Goal: Transaction & Acquisition: Purchase product/service

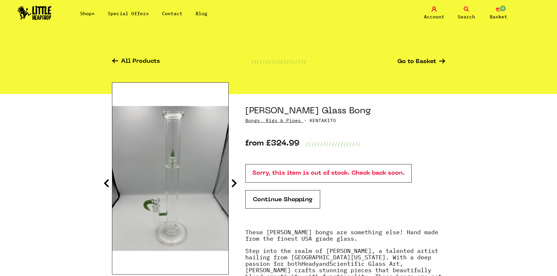
click at [236, 184] on icon at bounding box center [234, 183] width 6 height 9
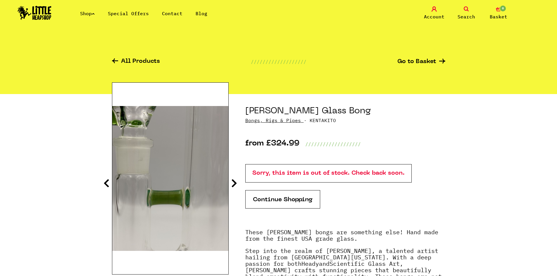
click at [92, 12] on link "Shop" at bounding box center [87, 14] width 15 height 6
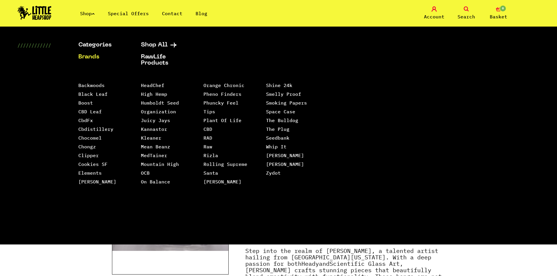
click at [92, 89] on li "Backwoods" at bounding box center [102, 85] width 48 height 9
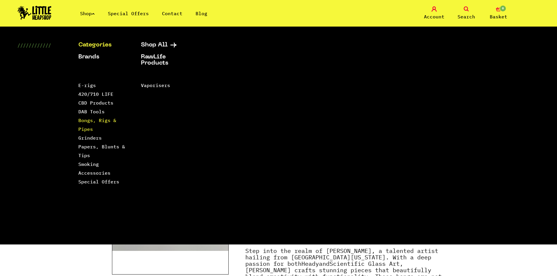
click at [89, 118] on link "Bongs, Rigs & Pipes" at bounding box center [97, 125] width 38 height 15
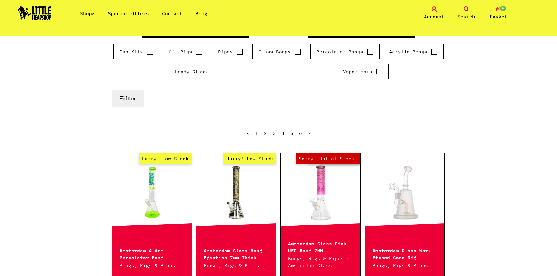
scroll to position [117, 0]
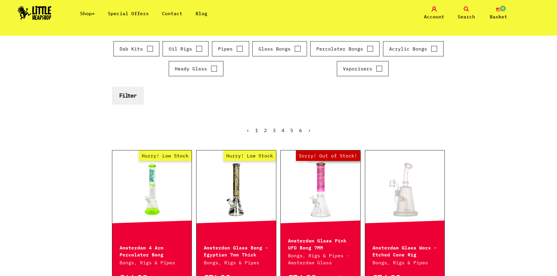
click at [297, 51] on input "Glass Bongs" at bounding box center [298, 49] width 6 height 6
checkbox input "true"
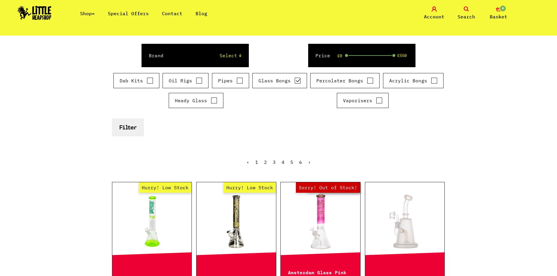
scroll to position [176, 0]
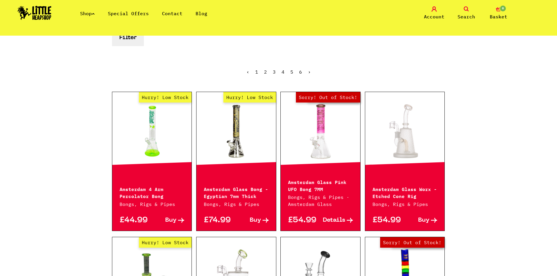
click at [267, 72] on link "2" at bounding box center [265, 72] width 3 height 6
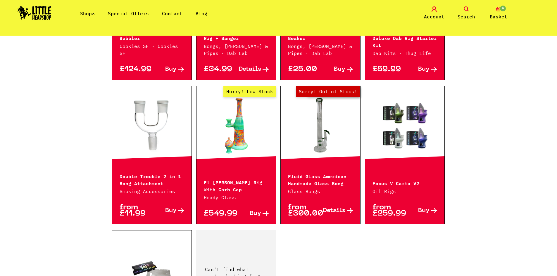
scroll to position [773, 0]
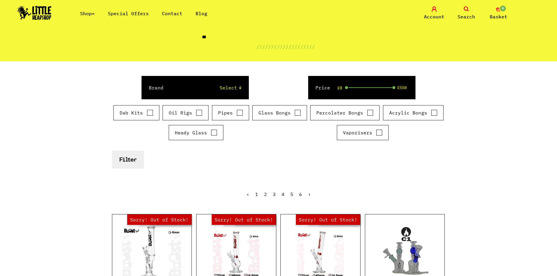
scroll to position [51, 0]
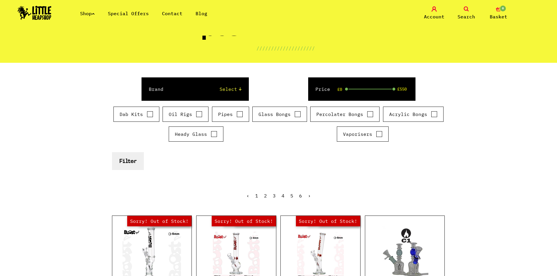
click at [274, 195] on link "3" at bounding box center [274, 196] width 3 height 6
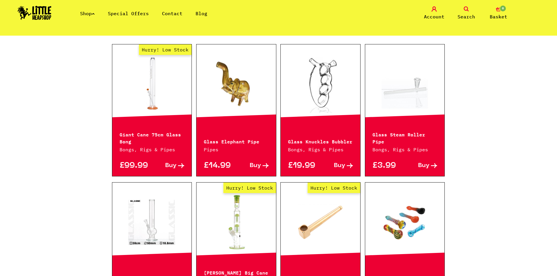
scroll to position [205, 0]
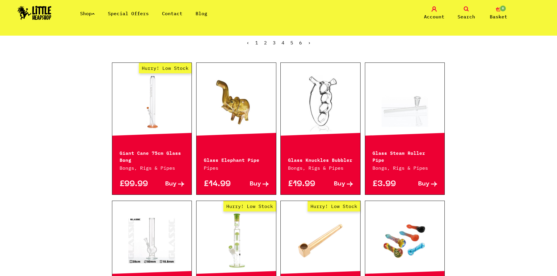
click at [155, 102] on link "Hurry! Low Stock" at bounding box center [152, 102] width 80 height 59
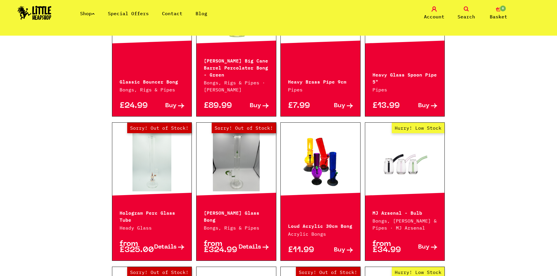
scroll to position [468, 0]
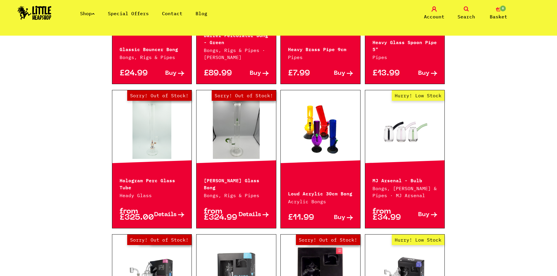
click at [166, 214] on span "Details" at bounding box center [165, 215] width 23 height 6
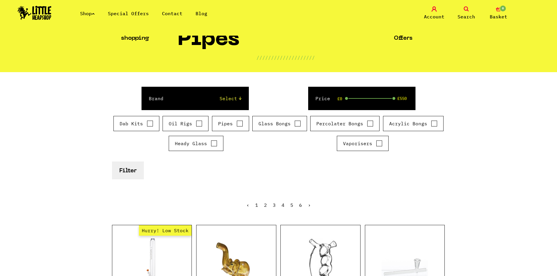
scroll to position [142, 0]
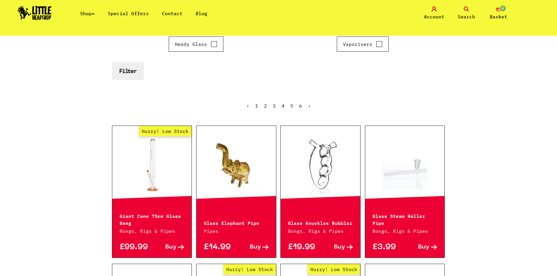
click at [283, 106] on link "4" at bounding box center [283, 106] width 3 height 6
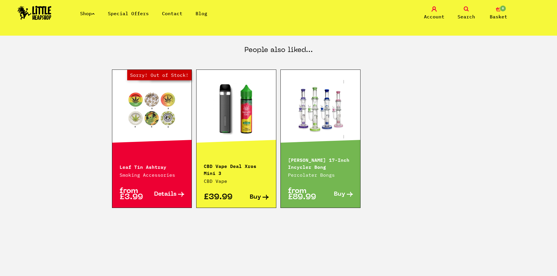
scroll to position [380, 0]
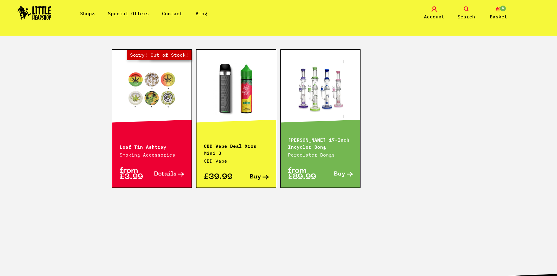
click at [324, 92] on link at bounding box center [321, 89] width 80 height 59
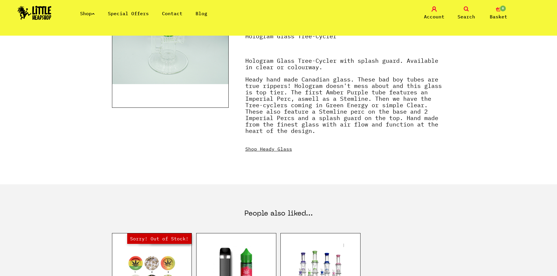
scroll to position [29, 0]
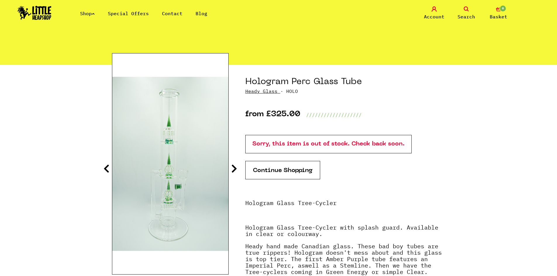
click at [235, 169] on icon at bounding box center [234, 168] width 6 height 9
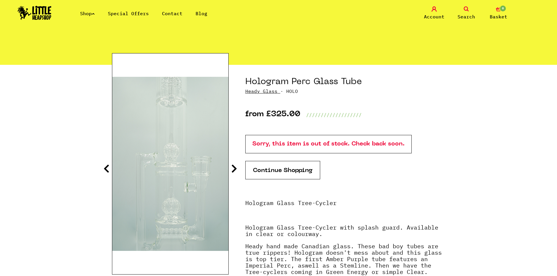
click at [108, 169] on icon at bounding box center [107, 168] width 6 height 9
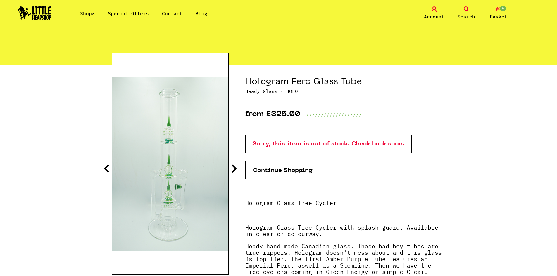
click at [108, 169] on icon at bounding box center [107, 168] width 6 height 9
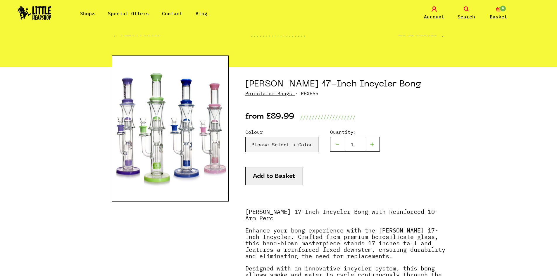
scroll to position [29, 0]
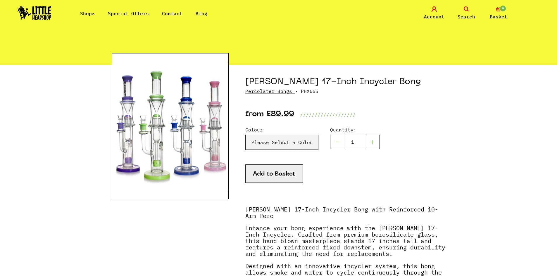
click at [123, 99] on img at bounding box center [170, 126] width 117 height 146
click at [123, 132] on img at bounding box center [170, 126] width 117 height 146
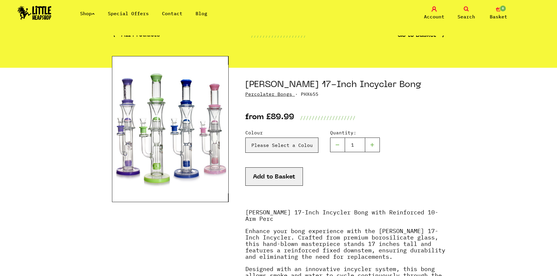
scroll to position [0, 0]
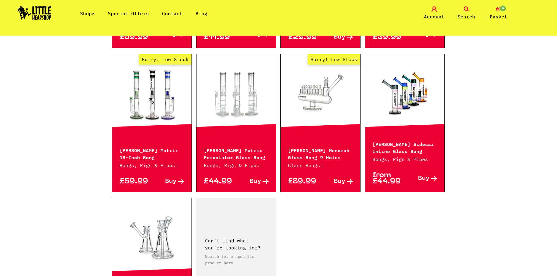
scroll to position [790, 0]
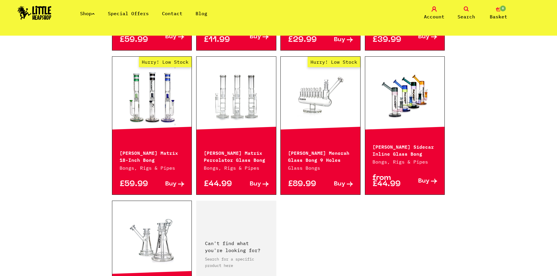
click at [221, 116] on link at bounding box center [237, 96] width 80 height 59
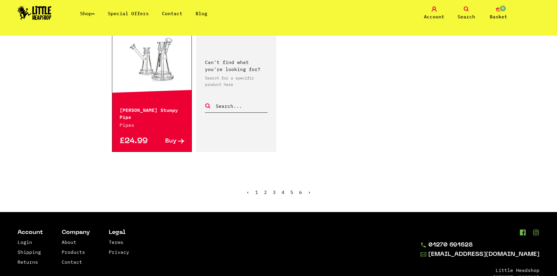
scroll to position [1010, 0]
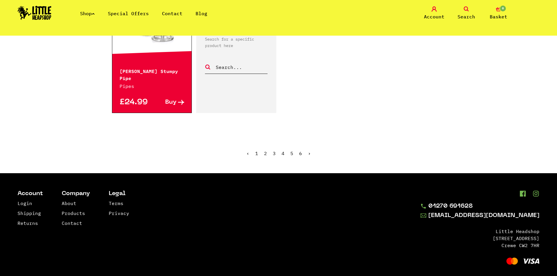
click at [292, 151] on link "5" at bounding box center [291, 154] width 3 height 6
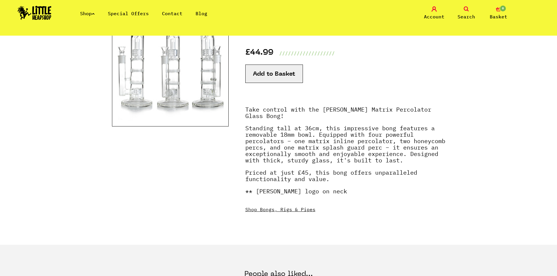
scroll to position [59, 0]
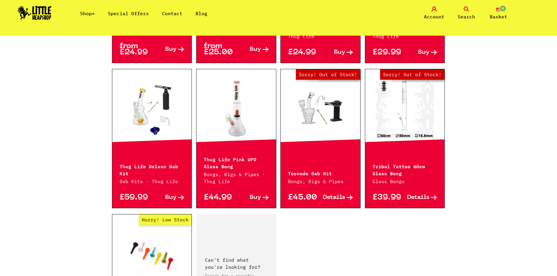
scroll to position [819, 0]
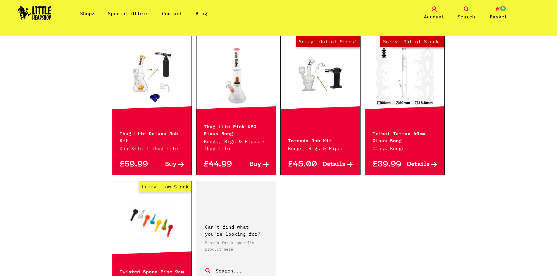
click at [405, 68] on link "Out of Stock Hurry! Low Stock Sorry! Out of Stock!" at bounding box center [405, 76] width 80 height 59
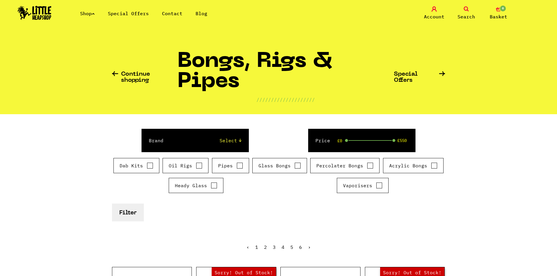
scroll to position [78, 0]
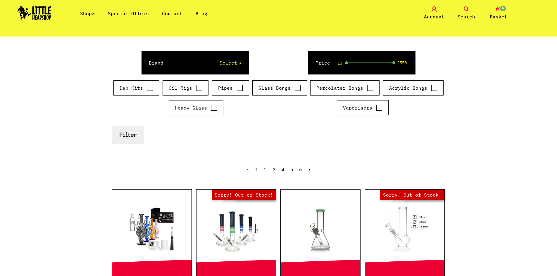
click at [299, 168] on link "6" at bounding box center [300, 170] width 3 height 6
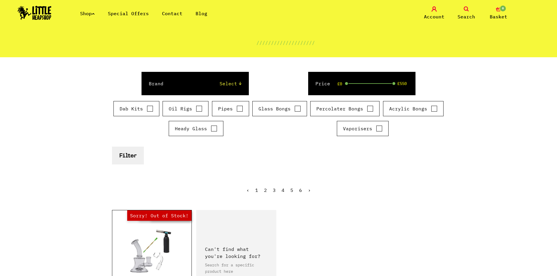
scroll to position [117, 0]
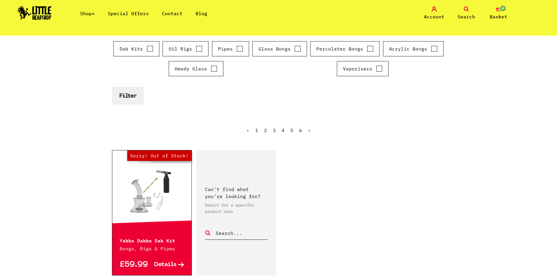
click at [292, 129] on link "5" at bounding box center [291, 131] width 3 height 6
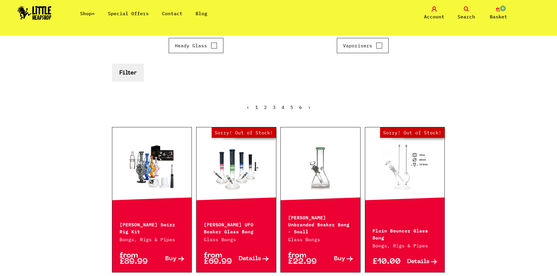
scroll to position [146, 0]
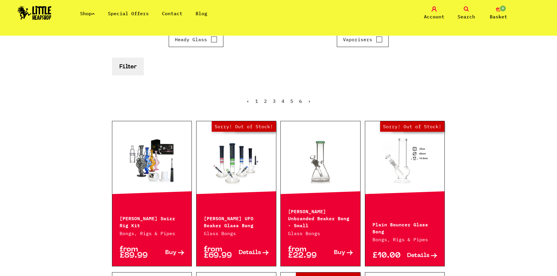
click at [232, 167] on link "Out of Stock Hurry! Low Stock Sorry! Out of Stock!" at bounding box center [237, 161] width 80 height 59
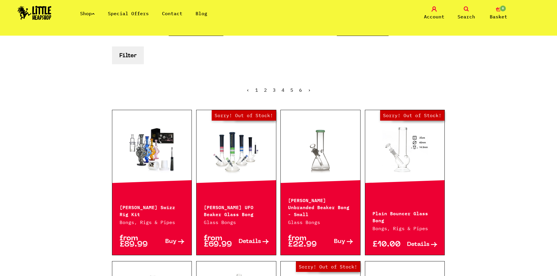
scroll to position [176, 0]
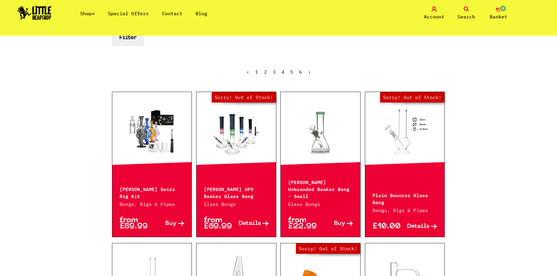
click at [157, 125] on link at bounding box center [152, 131] width 80 height 59
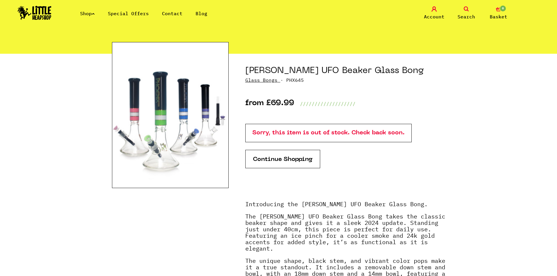
scroll to position [59, 0]
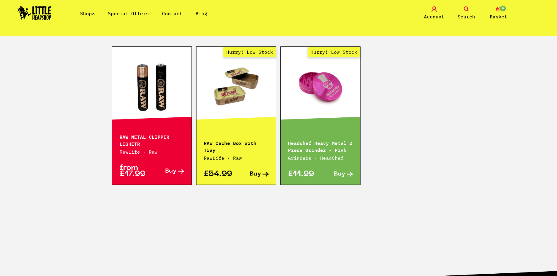
scroll to position [380, 0]
